Goal: Navigation & Orientation: Find specific page/section

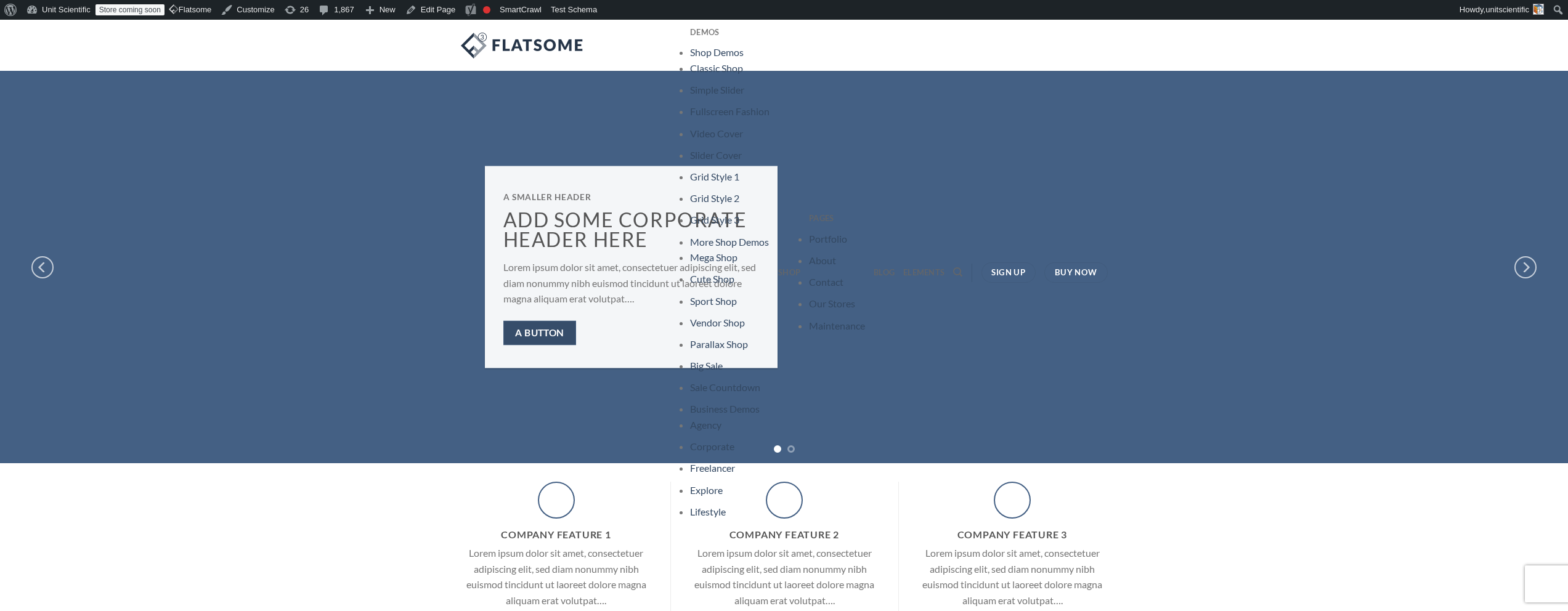
click at [565, 329] on link "A button" at bounding box center [540, 333] width 74 height 24
click at [546, 328] on span "A button" at bounding box center [540, 333] width 50 height 15
click at [763, 247] on li "More Shop Demos Mega Shop Cute Shop Sport Shop Vendor Shop Parallax Shop Big Sa…" at bounding box center [730, 314] width 80 height 162
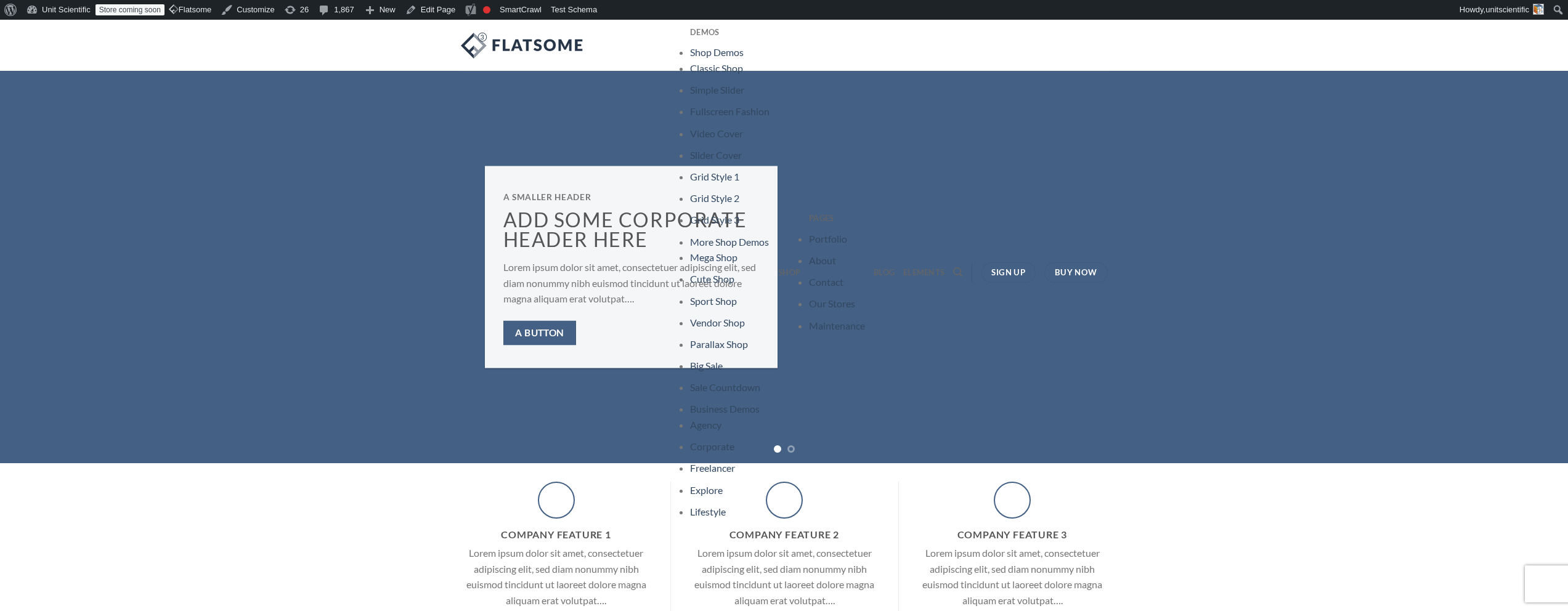
click at [739, 230] on ul "Shop Demos Classic Shop Simple Slider Fullscreen Fashion Video Cover Slider Cov…" at bounding box center [730, 282] width 80 height 475
click at [459, 12] on link "Edit Page" at bounding box center [430, 10] width 60 height 20
